Goal: Browse casually: Explore the website without a specific task or goal

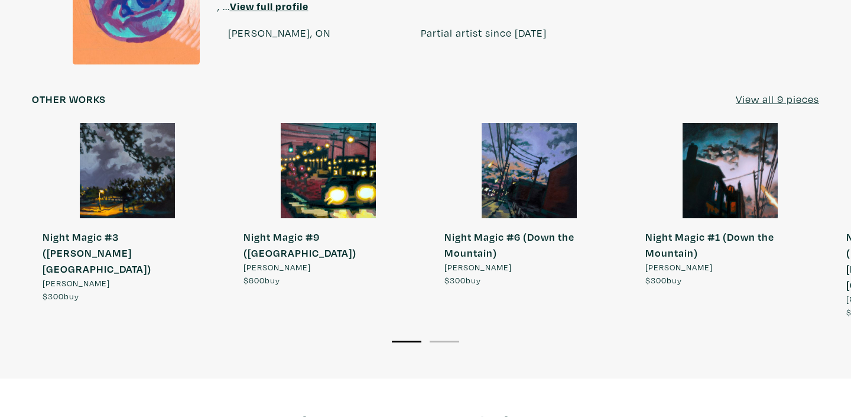
scroll to position [1321, 0]
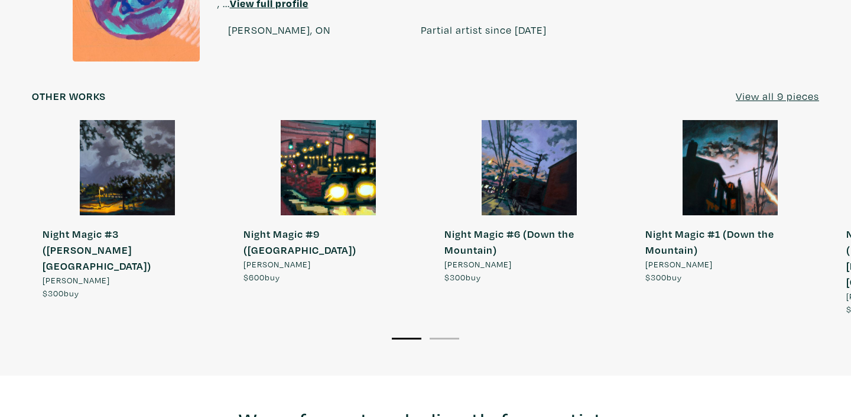
click at [770, 89] on u "View all 9 pieces" at bounding box center [777, 96] width 83 height 14
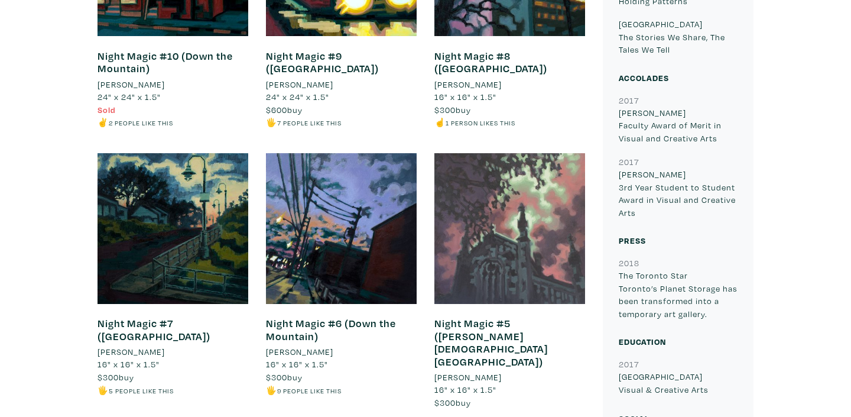
scroll to position [579, 0]
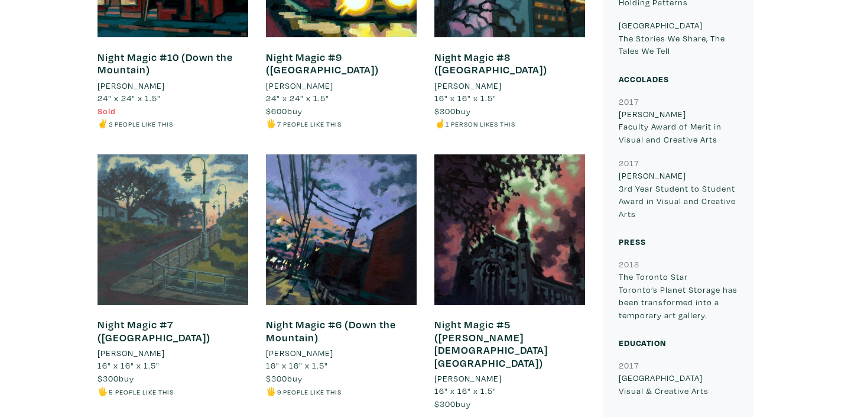
click at [152, 255] on div at bounding box center [173, 229] width 151 height 151
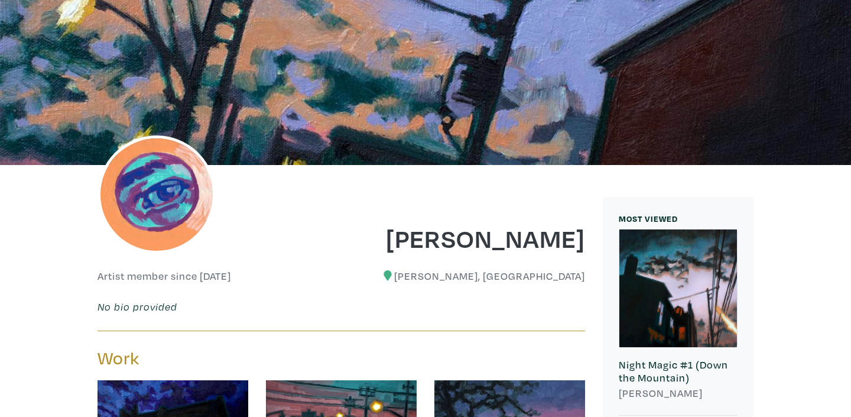
scroll to position [0, 0]
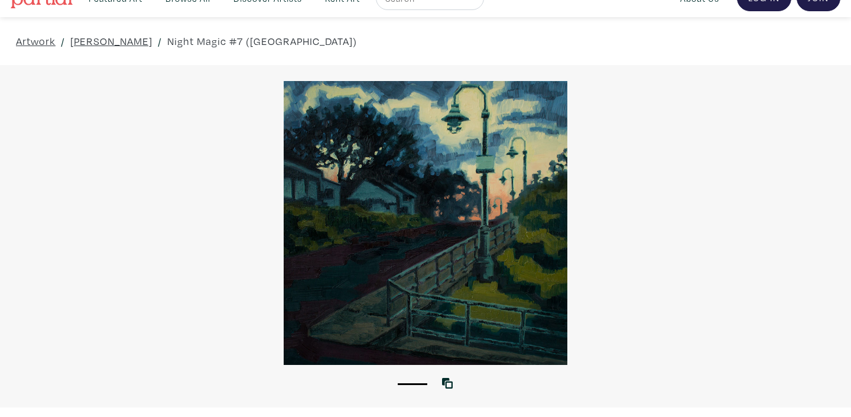
scroll to position [20, 0]
